Goal: Task Accomplishment & Management: Manage account settings

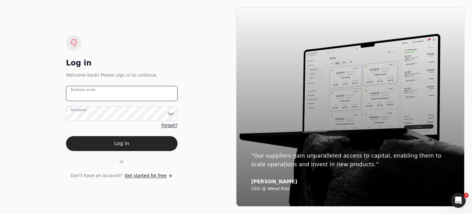
click at [108, 93] on email "Business email" at bounding box center [121, 93] width 111 height 15
type email "[EMAIL_ADDRESS][DOMAIN_NAME]"
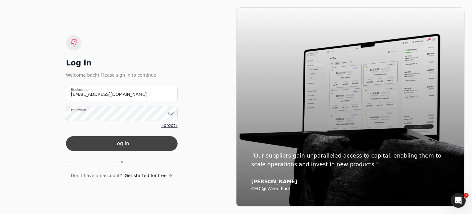
click at [121, 148] on button "Log in" at bounding box center [121, 143] width 111 height 15
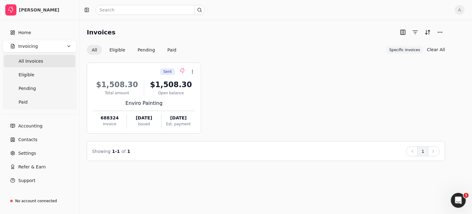
click at [31, 62] on span "All Invoices" at bounding box center [31, 61] width 24 height 7
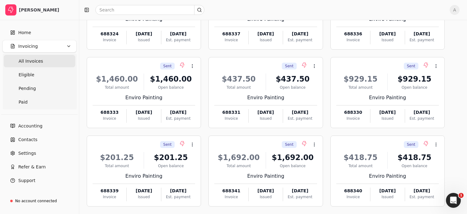
scroll to position [88, 0]
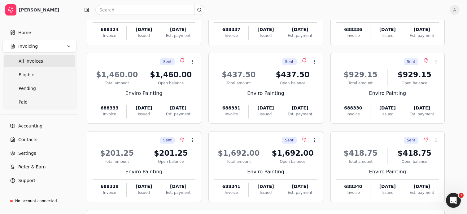
click at [453, 199] on icon "Open Intercom Messenger" at bounding box center [453, 200] width 4 height 5
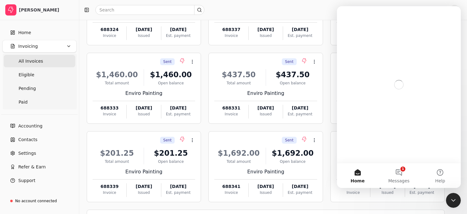
scroll to position [0, 0]
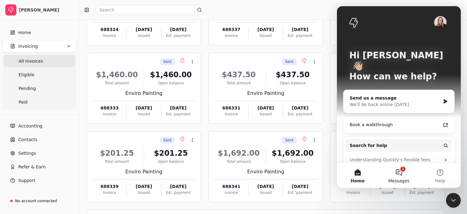
click at [396, 170] on button "1 Messages" at bounding box center [398, 175] width 41 height 25
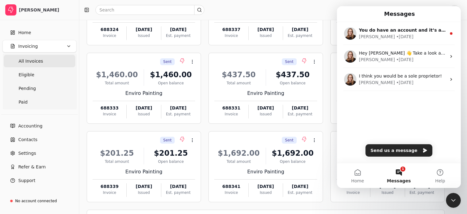
click at [399, 171] on button "1 Messages" at bounding box center [398, 175] width 41 height 25
click at [399, 174] on button "1 Messages" at bounding box center [398, 175] width 41 height 25
click at [453, 202] on icon "Close Intercom Messenger" at bounding box center [453, 199] width 7 height 7
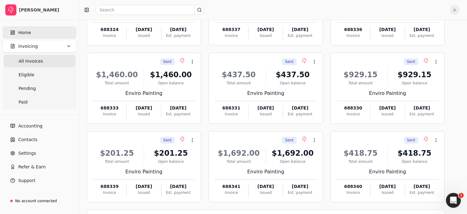
click at [39, 32] on link "Home" at bounding box center [39, 32] width 74 height 12
